Goal: Information Seeking & Learning: Learn about a topic

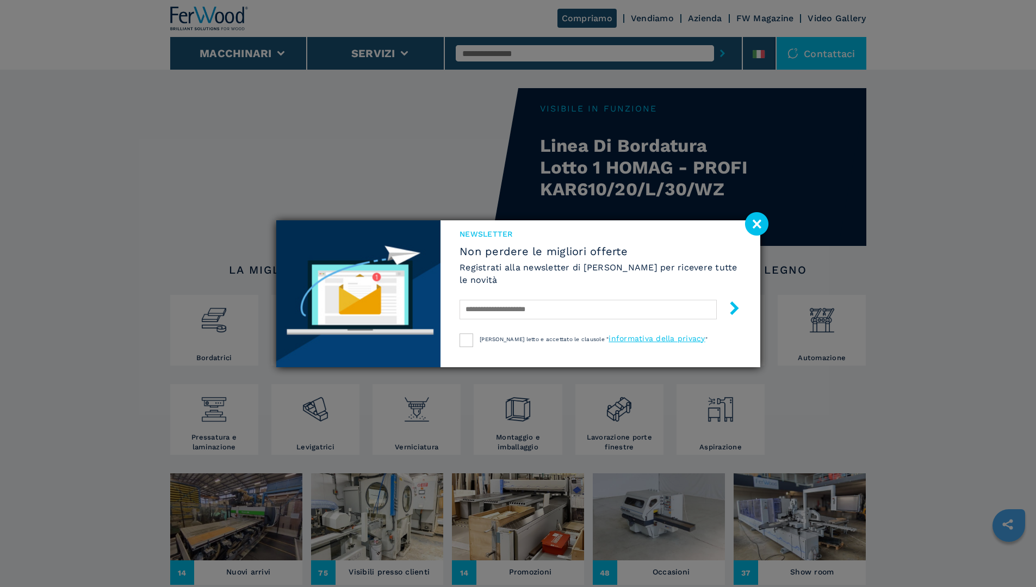
click at [759, 220] on image at bounding box center [756, 223] width 23 height 23
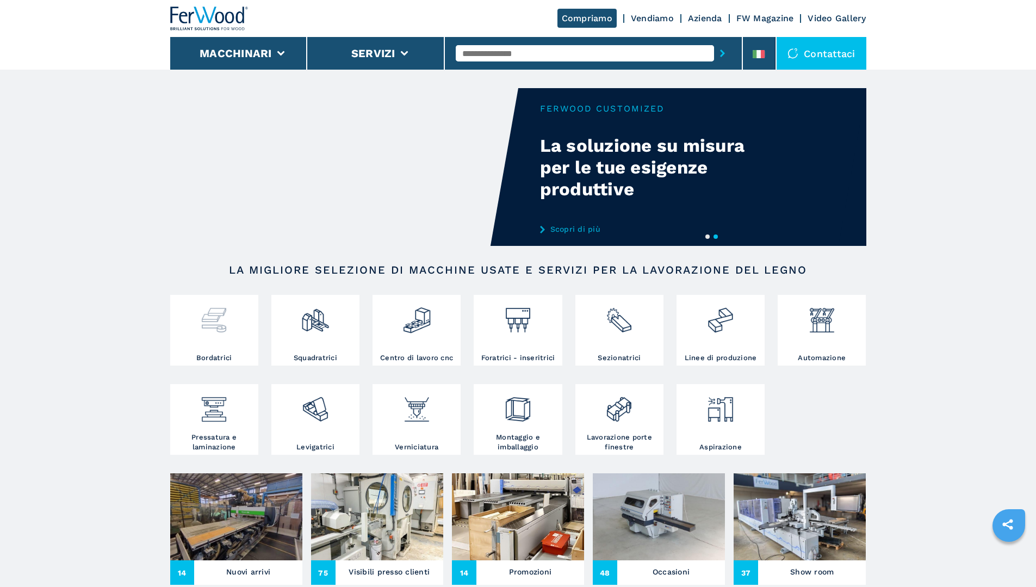
click at [216, 338] on div at bounding box center [214, 325] width 83 height 55
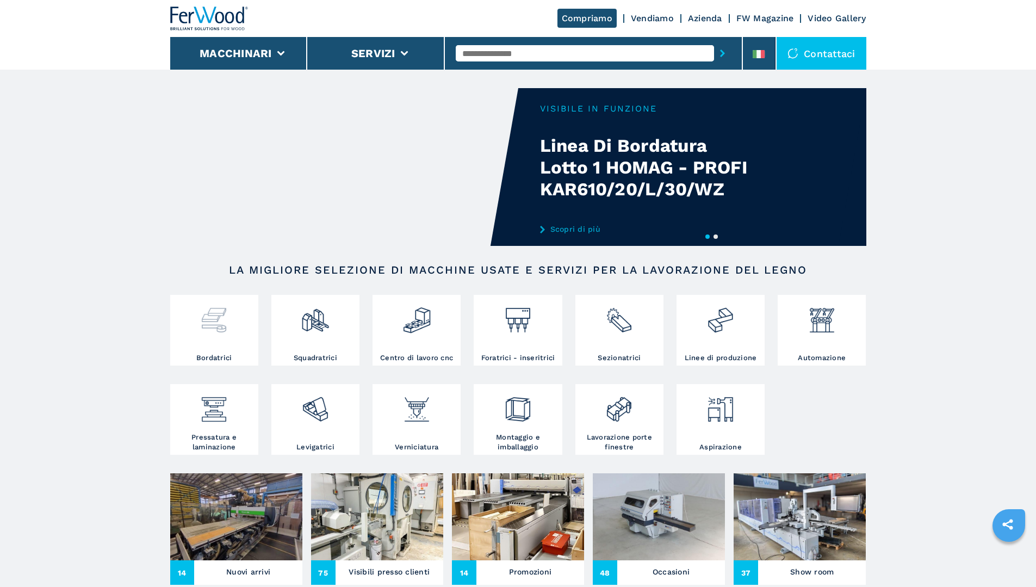
click at [207, 315] on img at bounding box center [214, 316] width 29 height 37
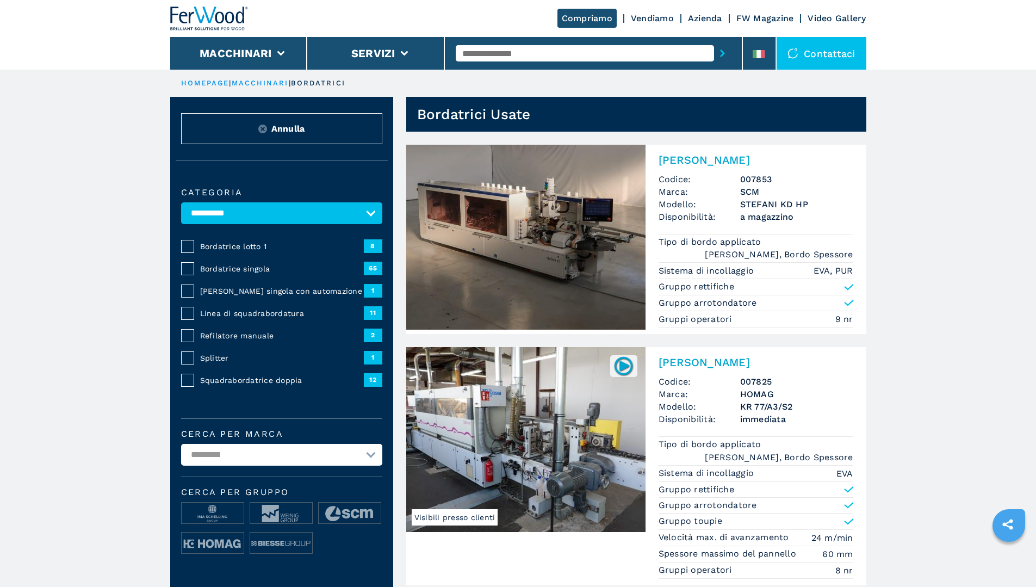
click at [226, 252] on span "Bordatrice lotto 1" at bounding box center [282, 246] width 164 height 11
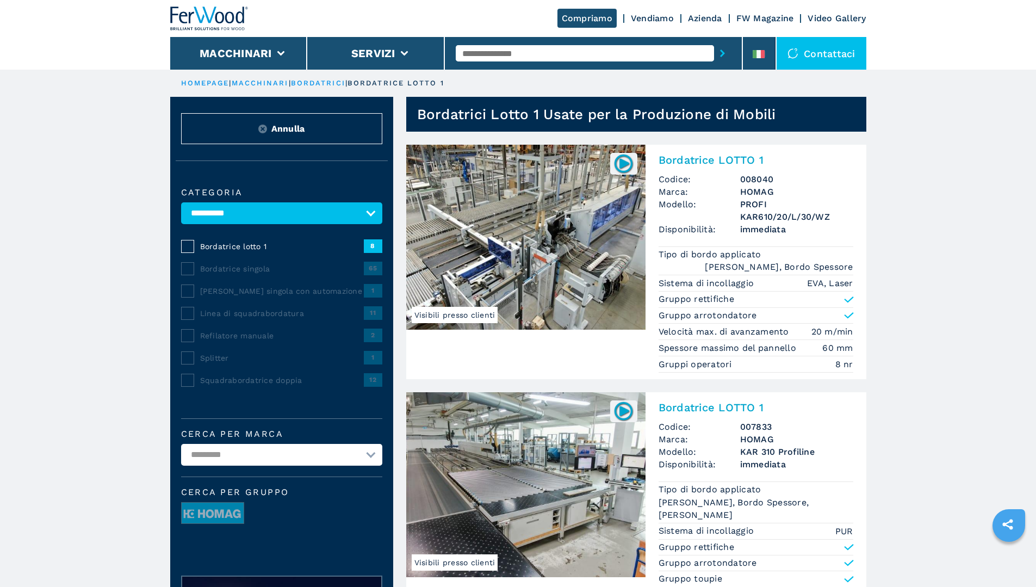
click at [542, 250] on img at bounding box center [525, 237] width 239 height 185
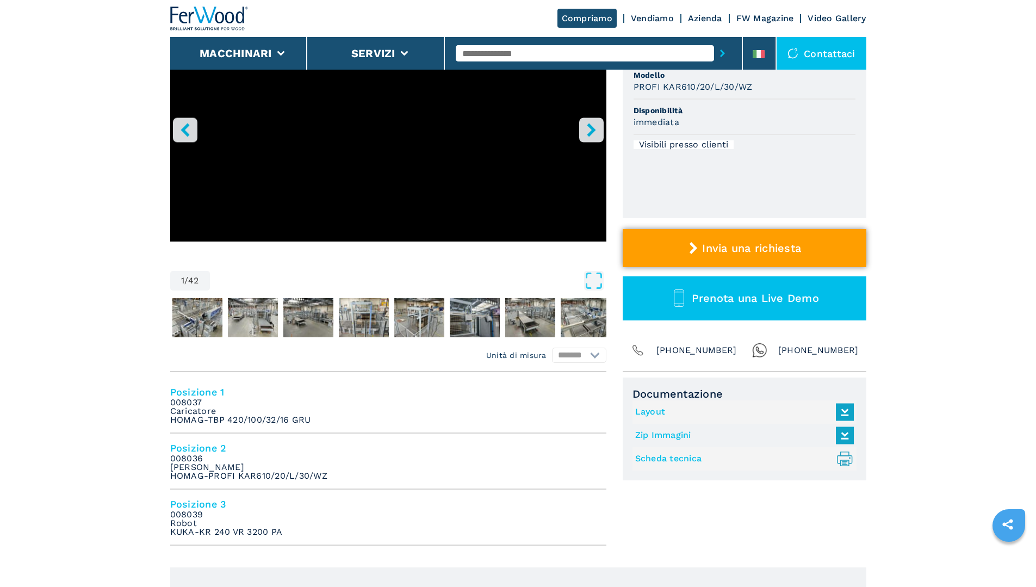
scroll to position [163, 0]
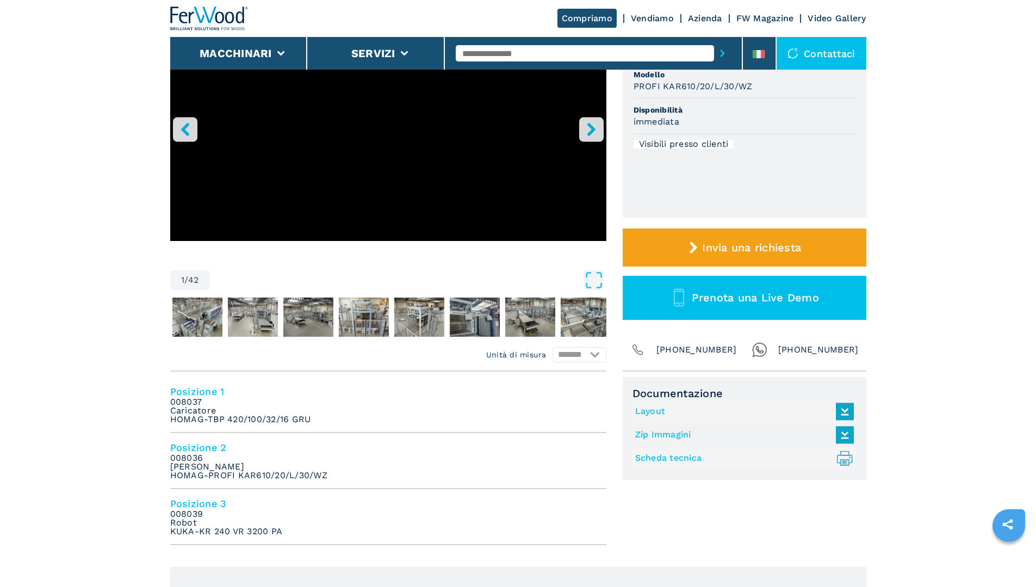
click at [646, 411] on link "Layout" at bounding box center [741, 412] width 213 height 18
